Goal: Task Accomplishment & Management: Manage account settings

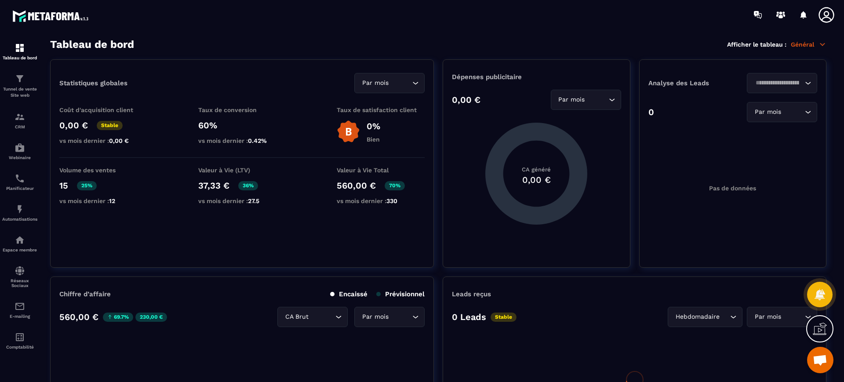
click at [831, 17] on icon at bounding box center [827, 15] width 18 height 18
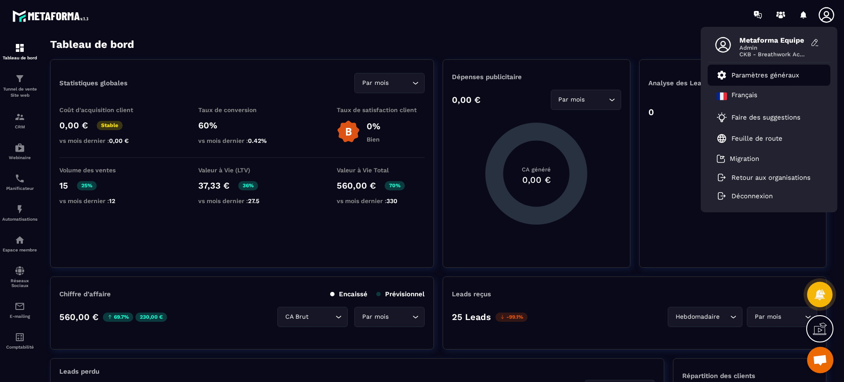
click at [766, 76] on p "Paramètres généraux" at bounding box center [765, 75] width 68 height 8
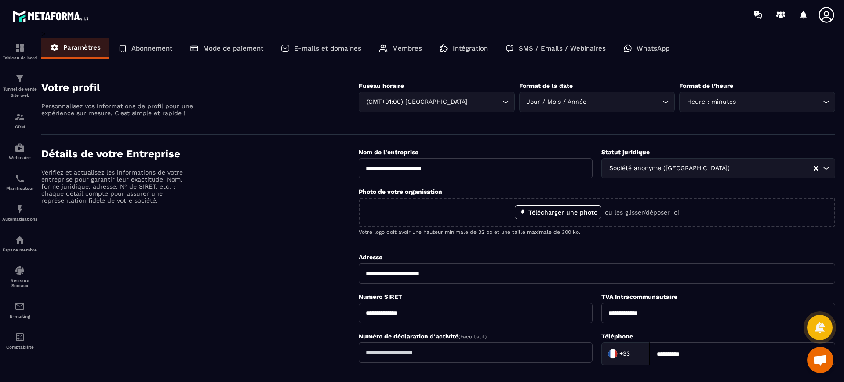
drag, startPoint x: 466, startPoint y: 168, endPoint x: 350, endPoint y: 171, distance: 116.1
click at [350, 171] on div "**********" at bounding box center [438, 295] width 794 height 294
click at [829, 13] on icon at bounding box center [827, 15] width 18 height 18
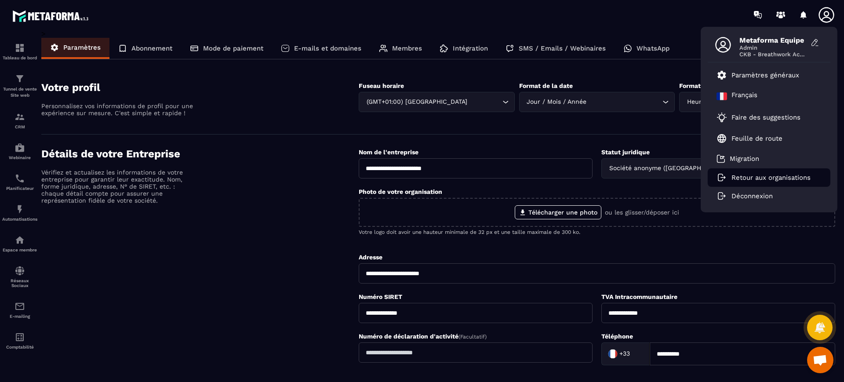
click at [741, 181] on p "Retour aux organisations" at bounding box center [770, 178] width 79 height 8
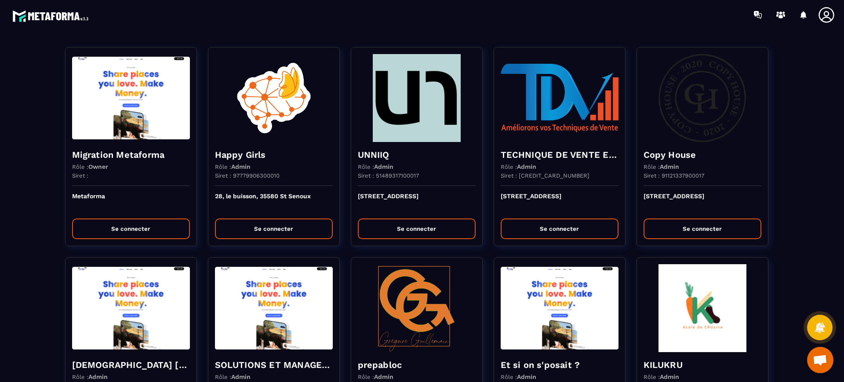
scroll to position [360, 0]
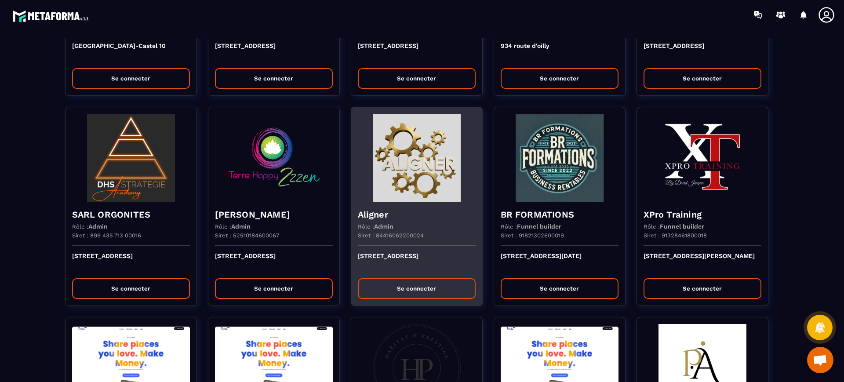
click at [415, 185] on img at bounding box center [417, 158] width 118 height 88
